Goal: Task Accomplishment & Management: Manage account settings

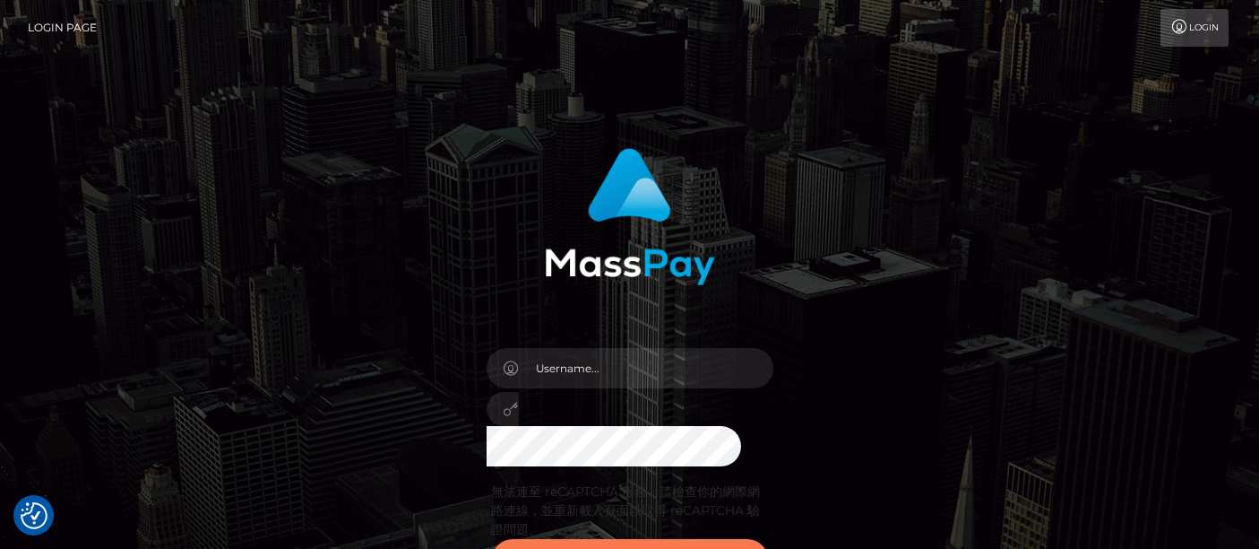
scroll to position [99, 0]
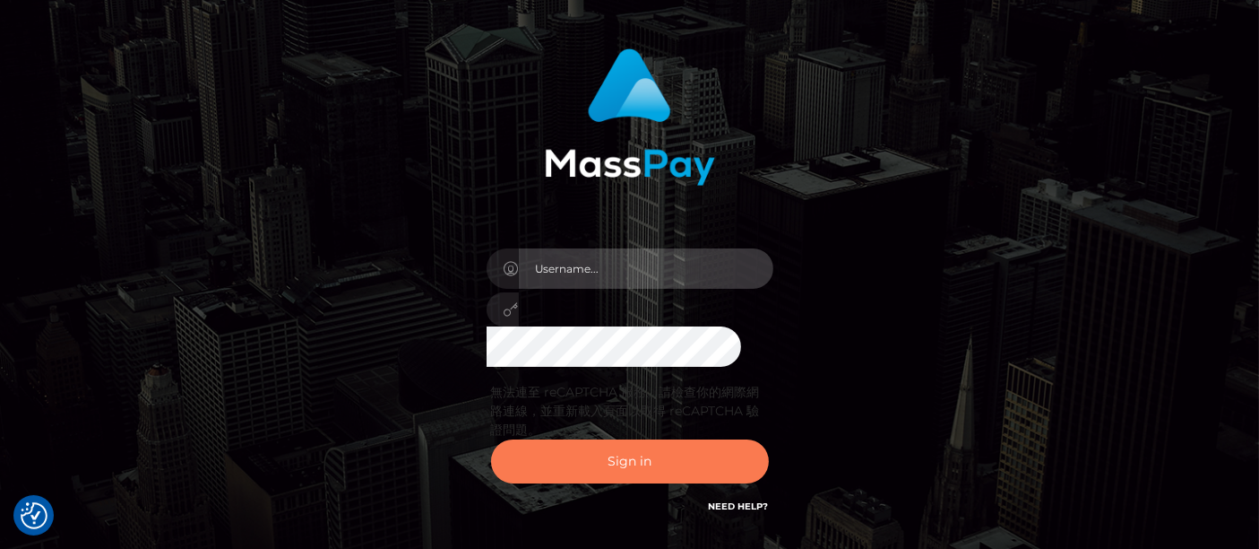
type input "matthew.wong"
click at [645, 467] on button "Sign in" at bounding box center [630, 461] width 278 height 44
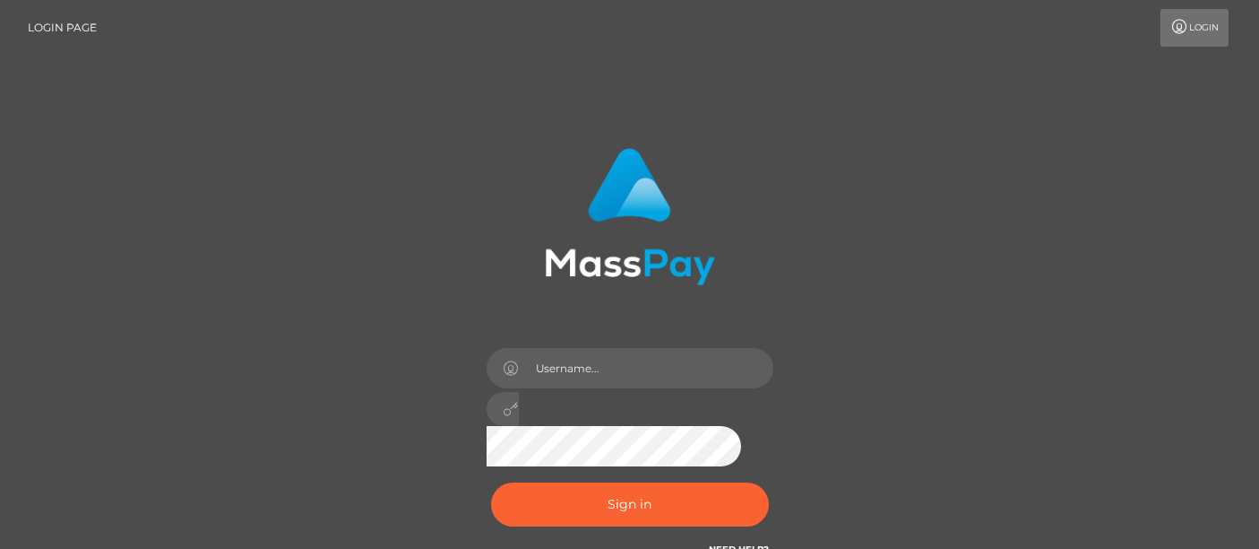
scroll to position [99, 0]
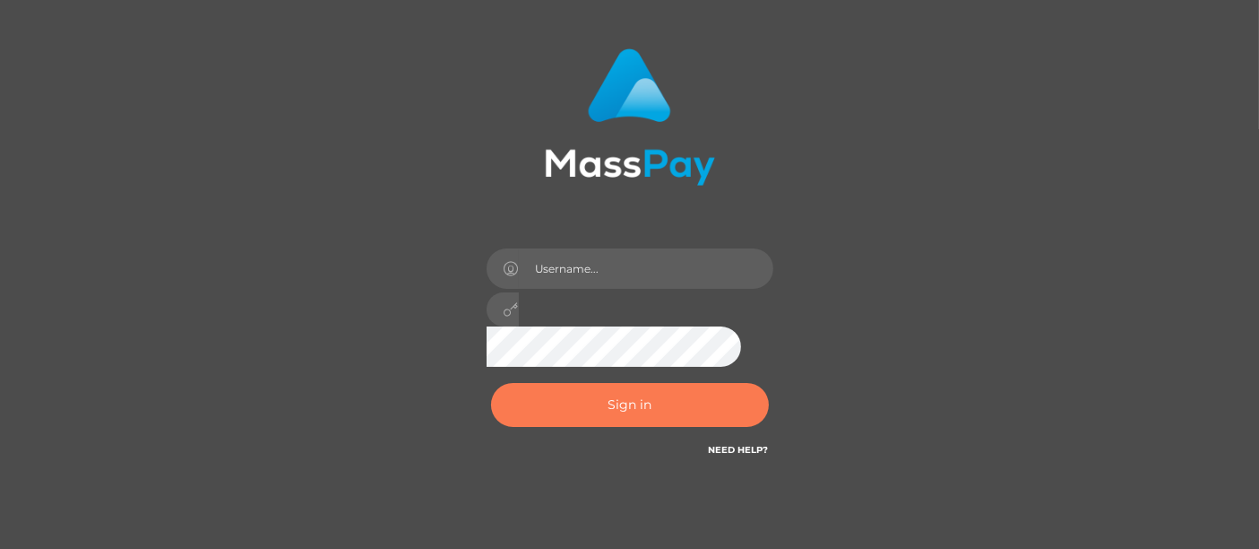
click at [618, 404] on button "Sign in" at bounding box center [630, 405] width 278 height 44
type input "matthew.wong"
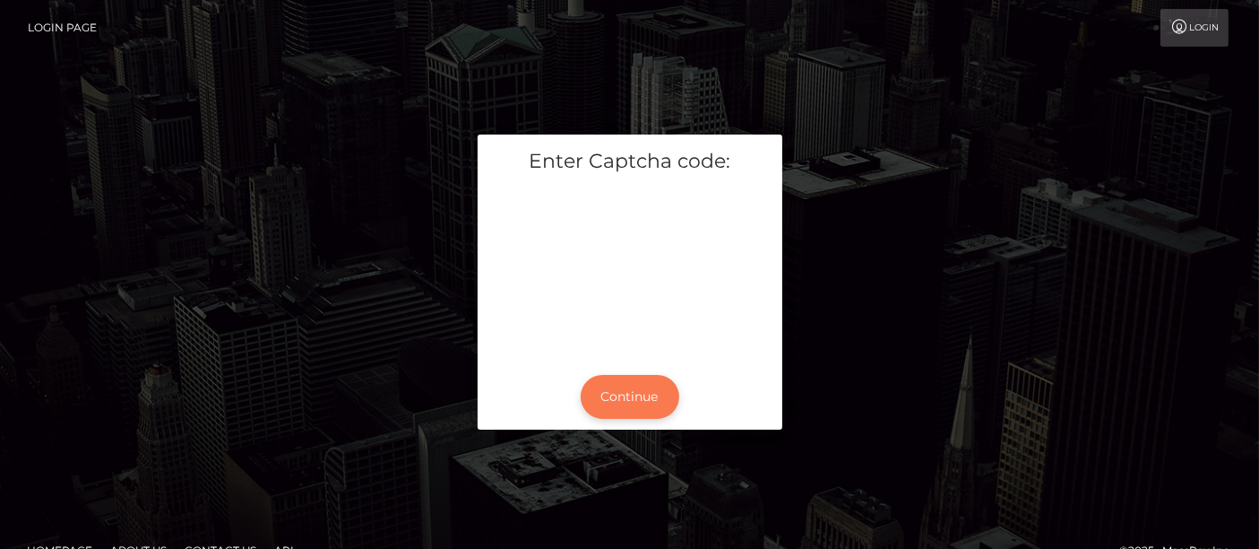
click at [646, 403] on button "Continue" at bounding box center [630, 397] width 99 height 44
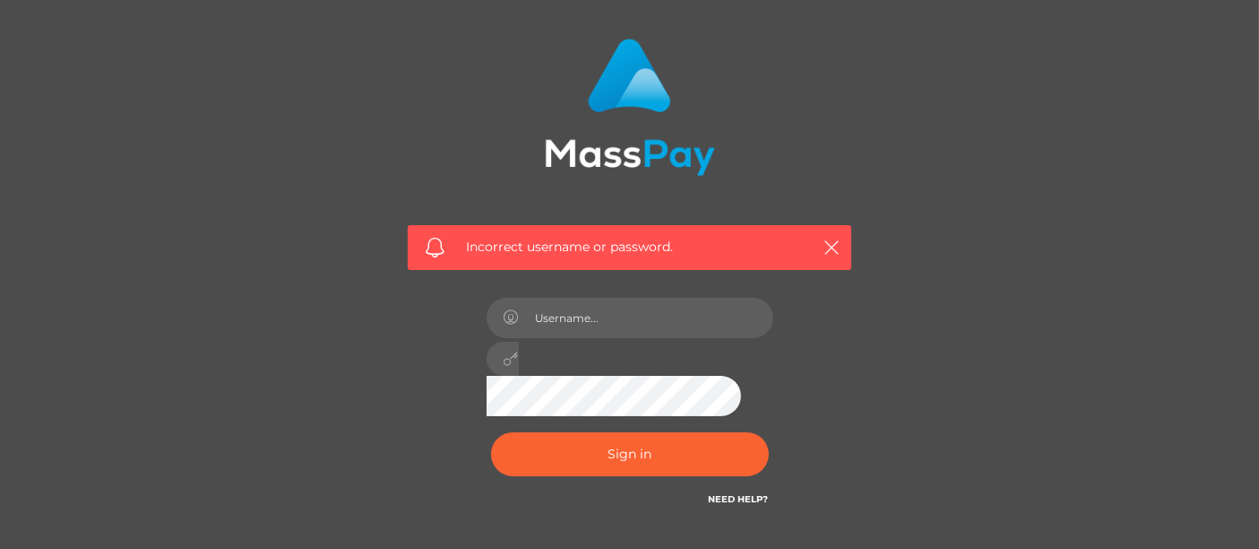
scroll to position [199, 0]
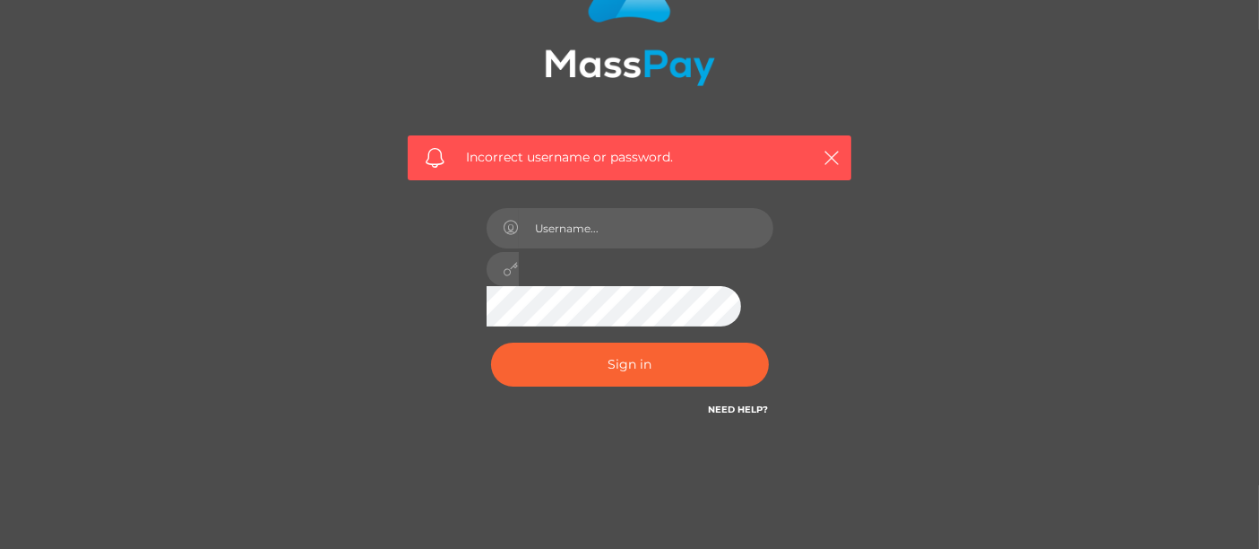
click at [861, 326] on div "Incorrect username or password." at bounding box center [629, 183] width 471 height 497
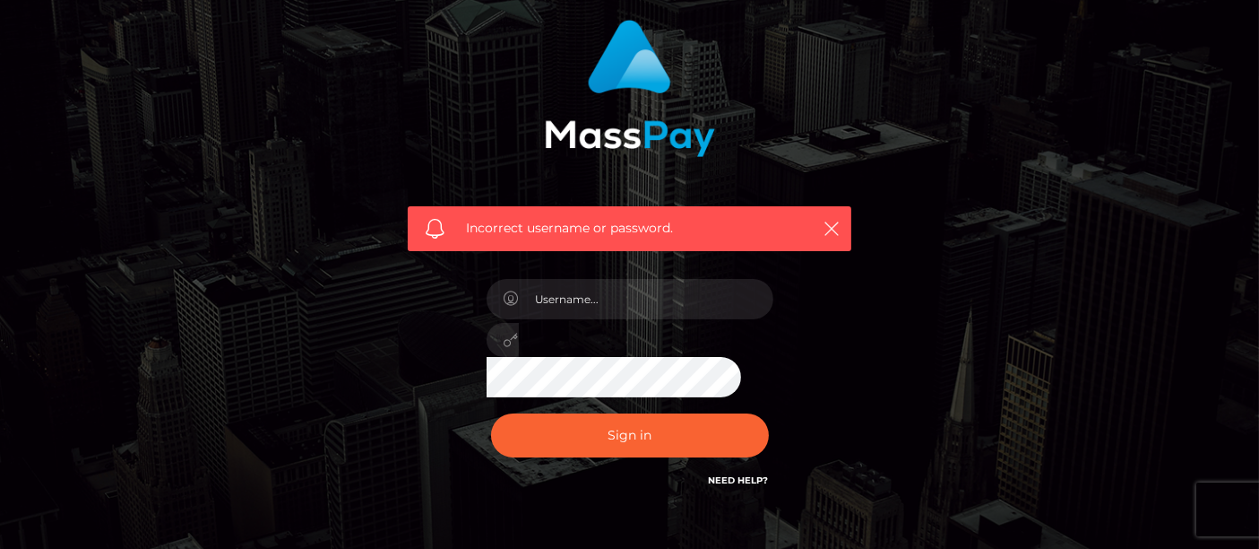
scroll to position [99, 0]
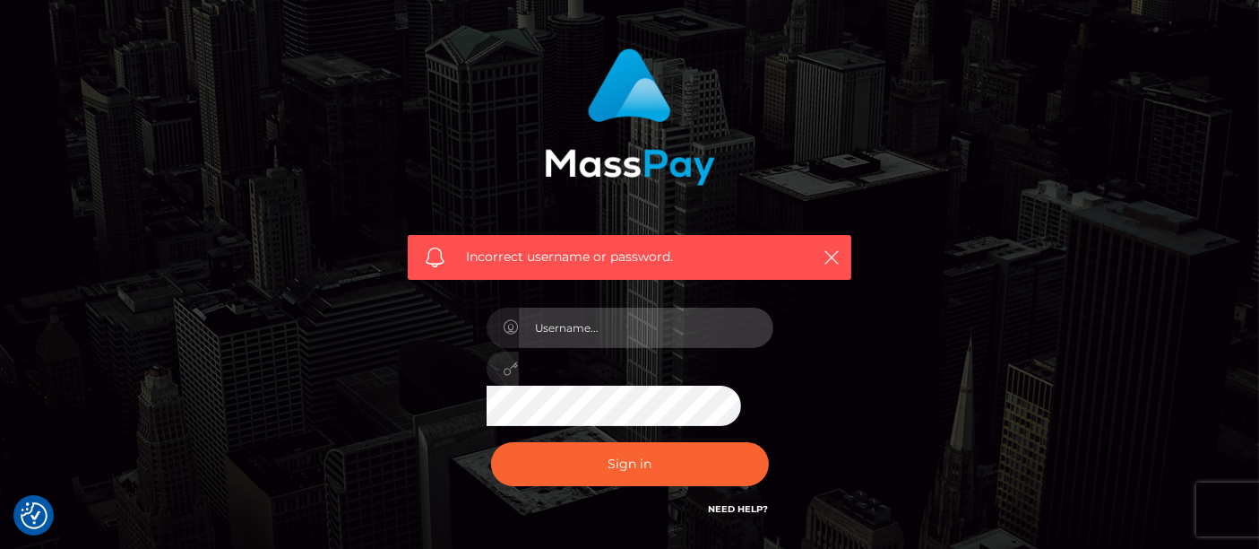
type input "matthew.wong"
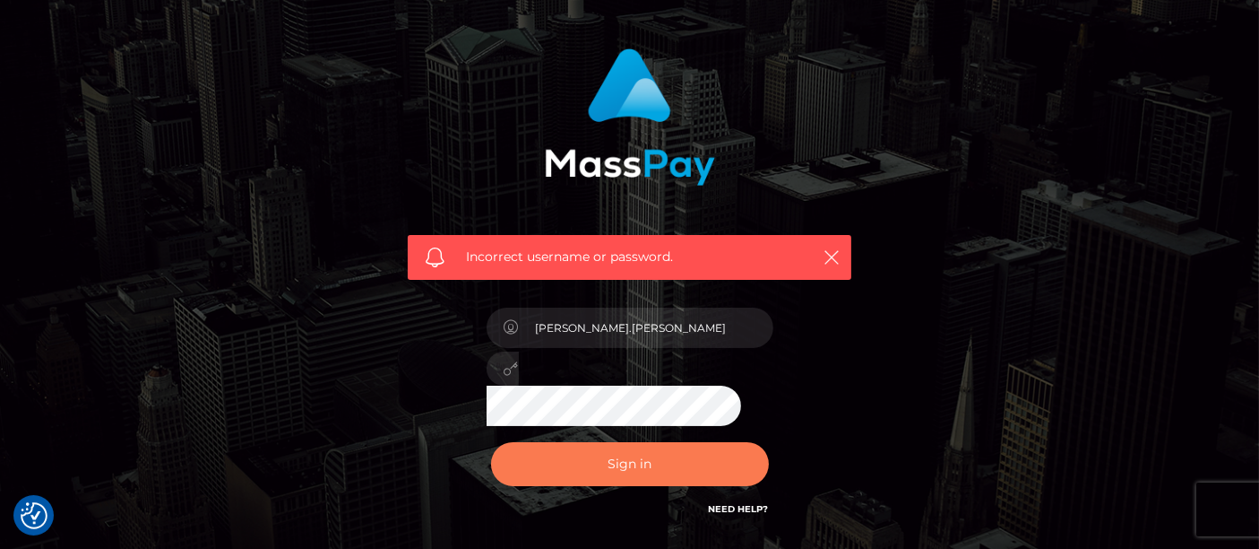
click at [658, 445] on button "Sign in" at bounding box center [630, 464] width 278 height 44
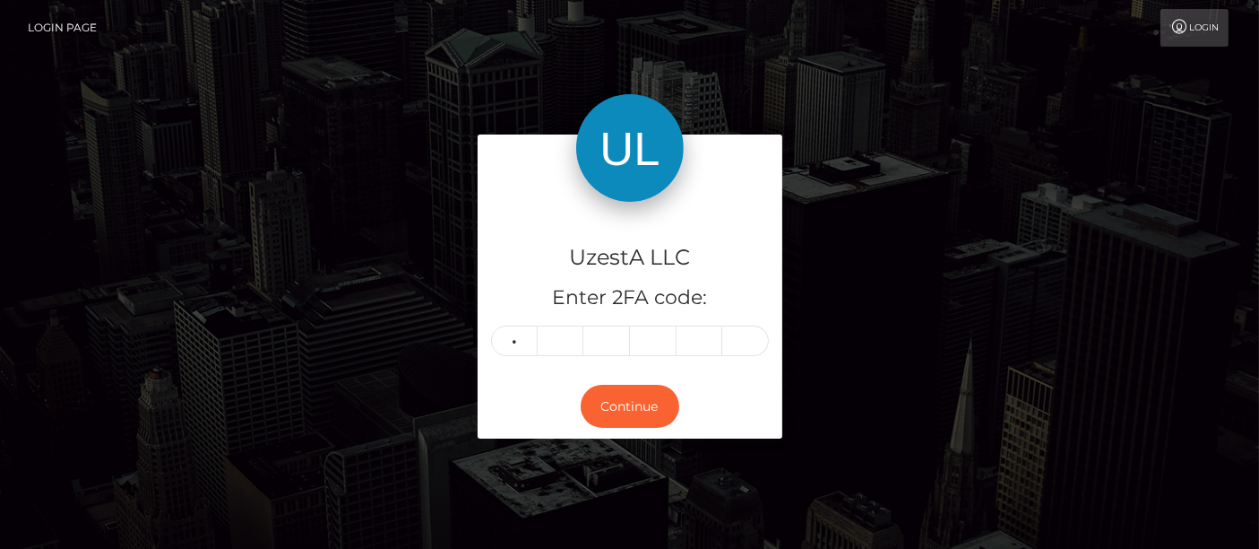
type input "5"
type input "6"
type input "2"
type input "1"
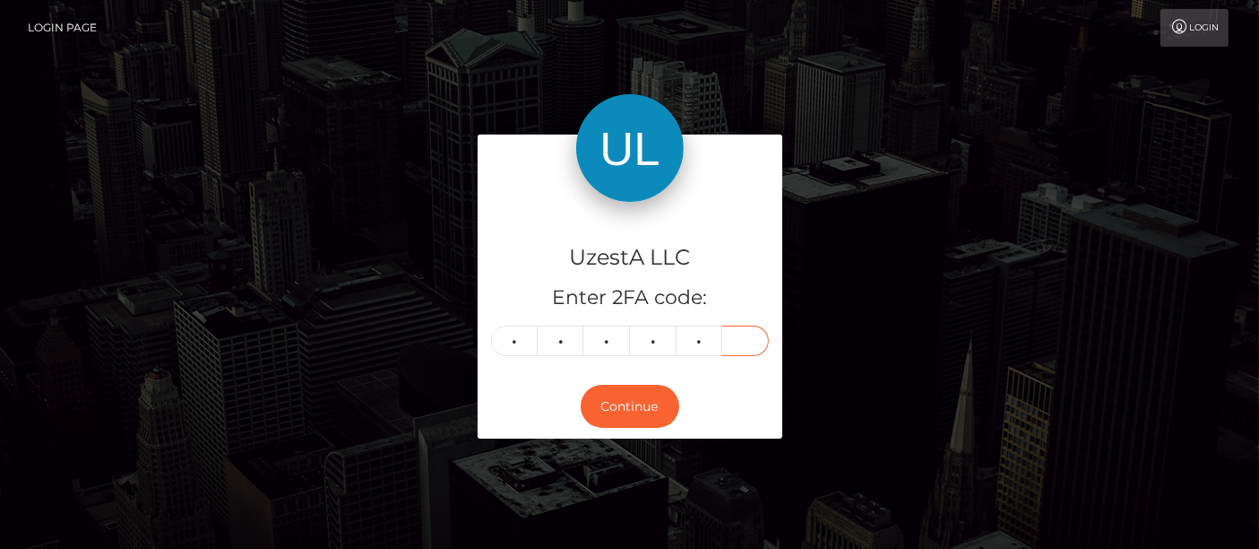
type input "5"
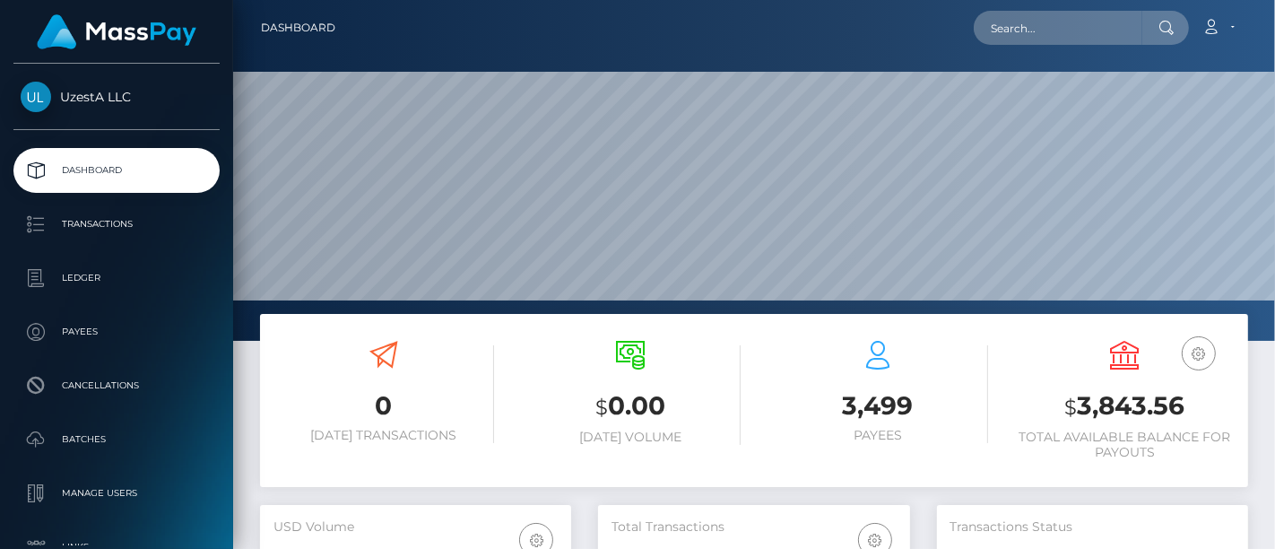
scroll to position [317, 311]
